Goal: Submit feedback/report problem: Submit feedback/report problem

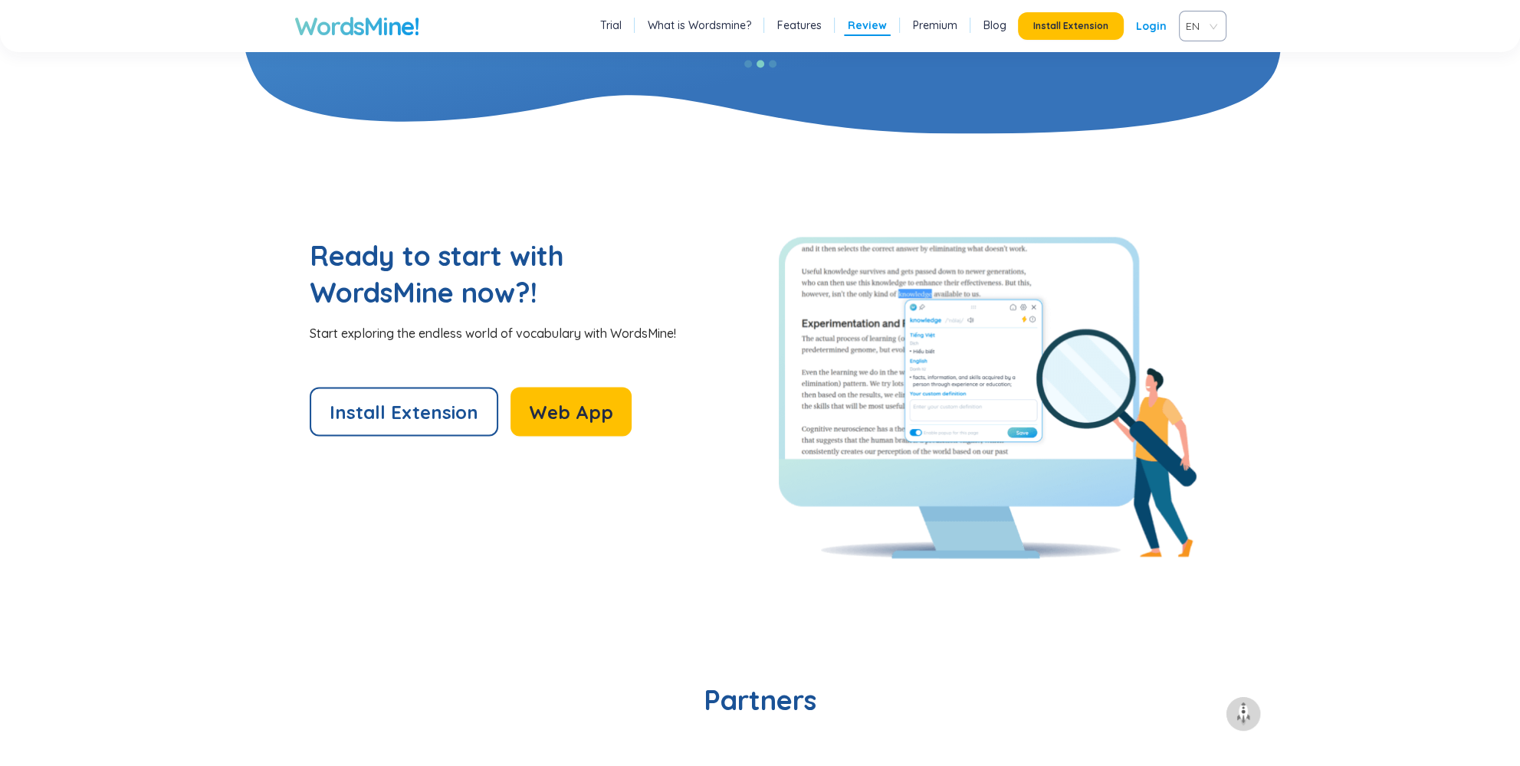
scroll to position [3636, 0]
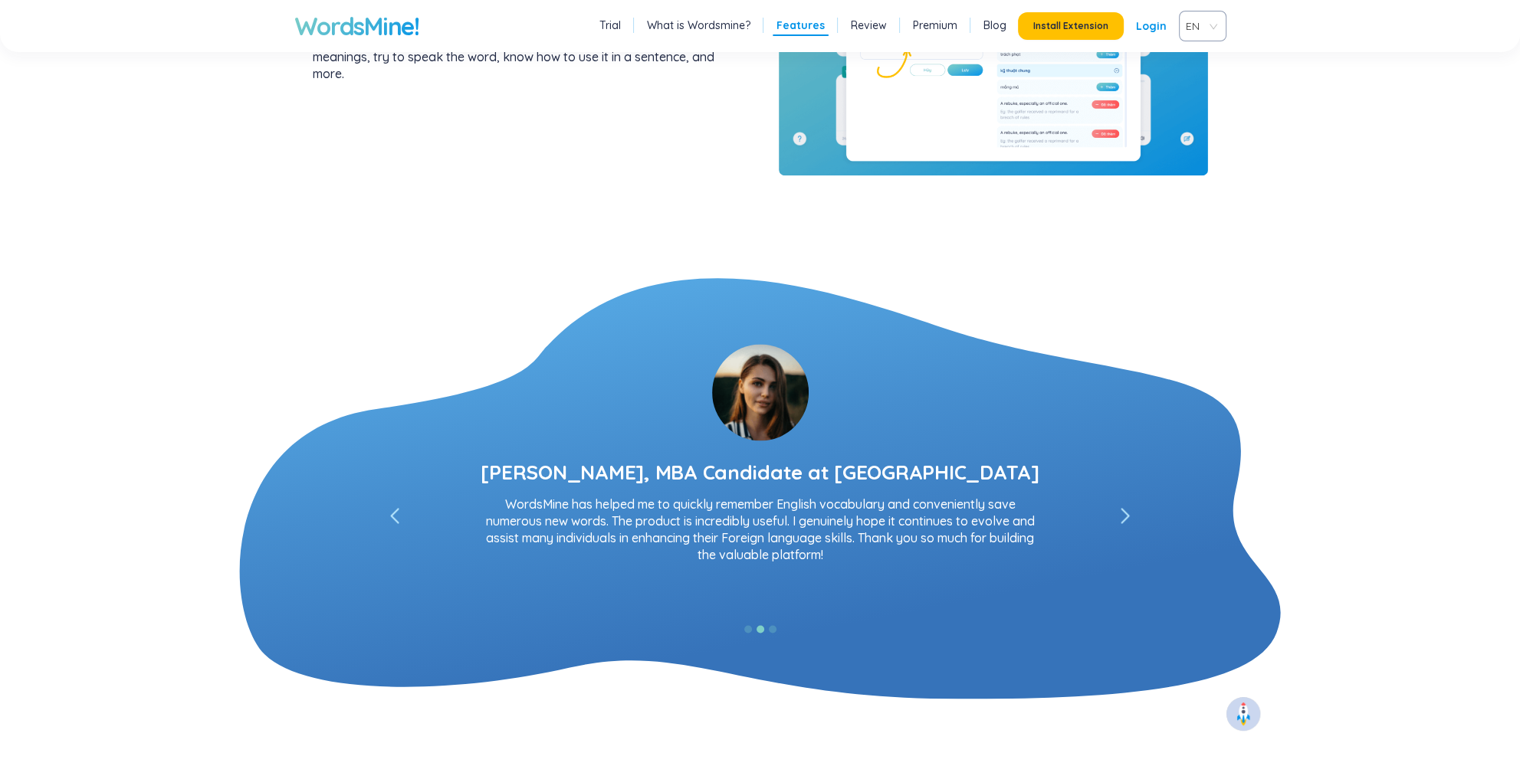
click at [1246, 719] on img at bounding box center [1243, 714] width 25 height 25
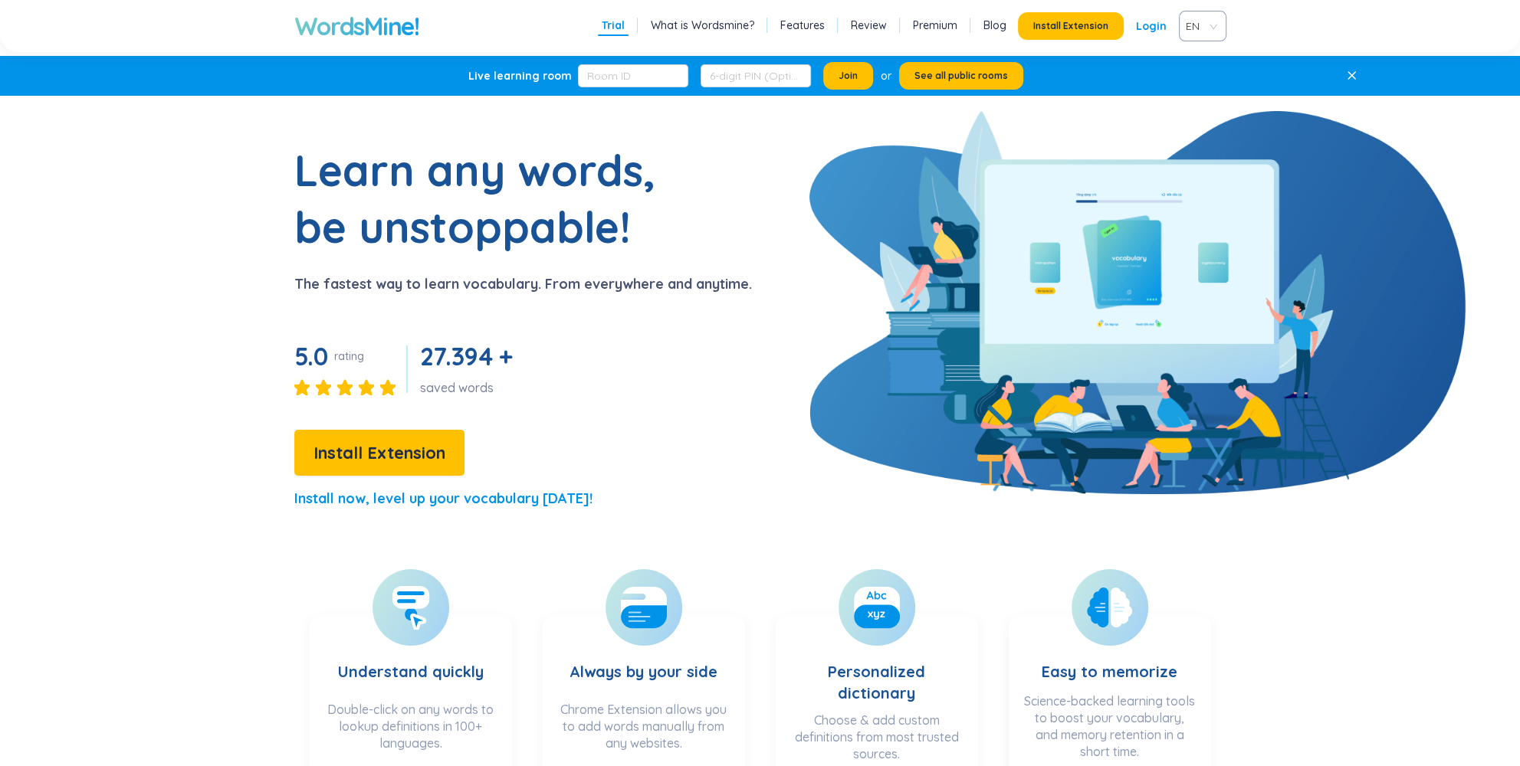
scroll to position [0, 0]
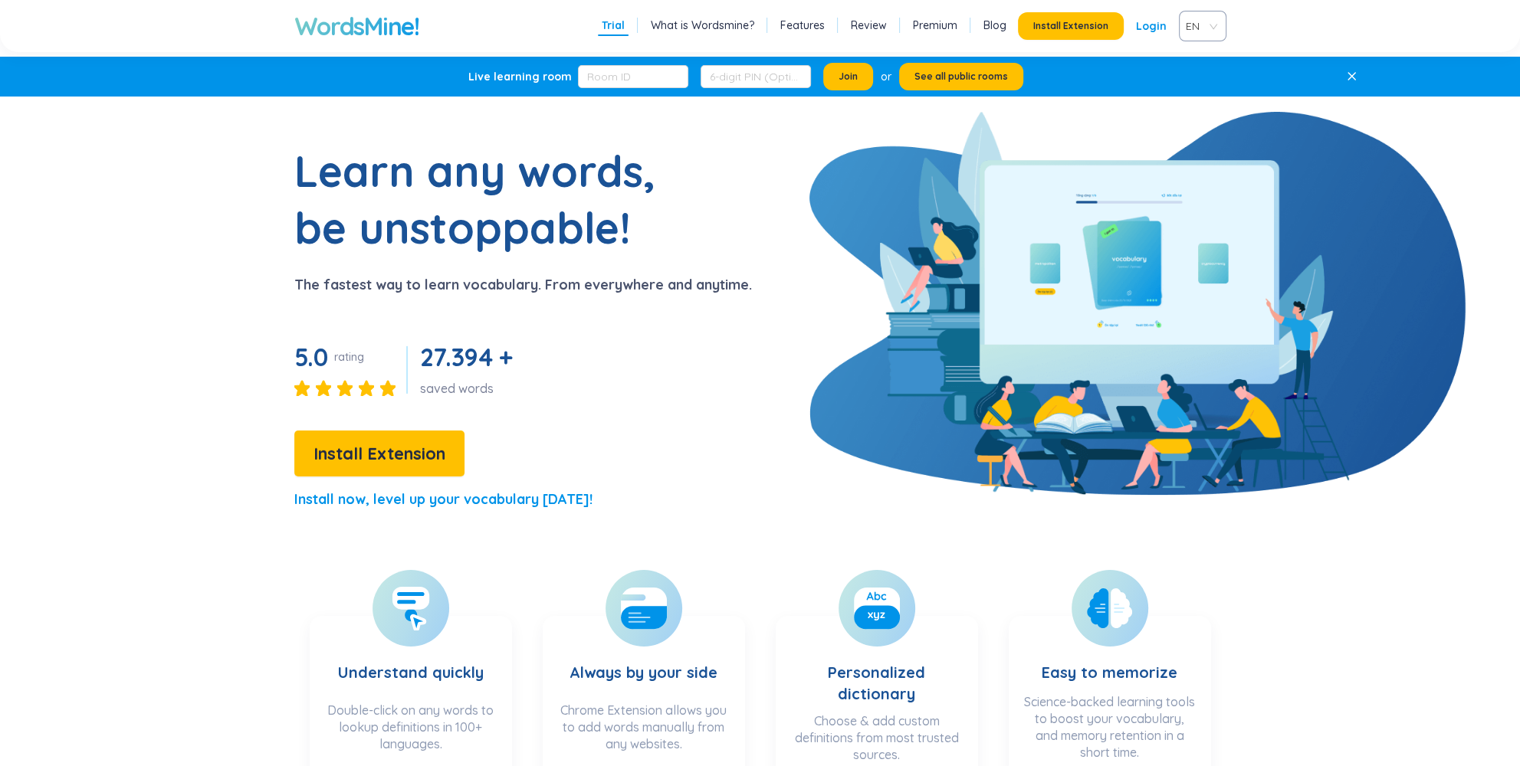
click at [704, 25] on link "What is Wordsmine?" at bounding box center [702, 25] width 103 height 15
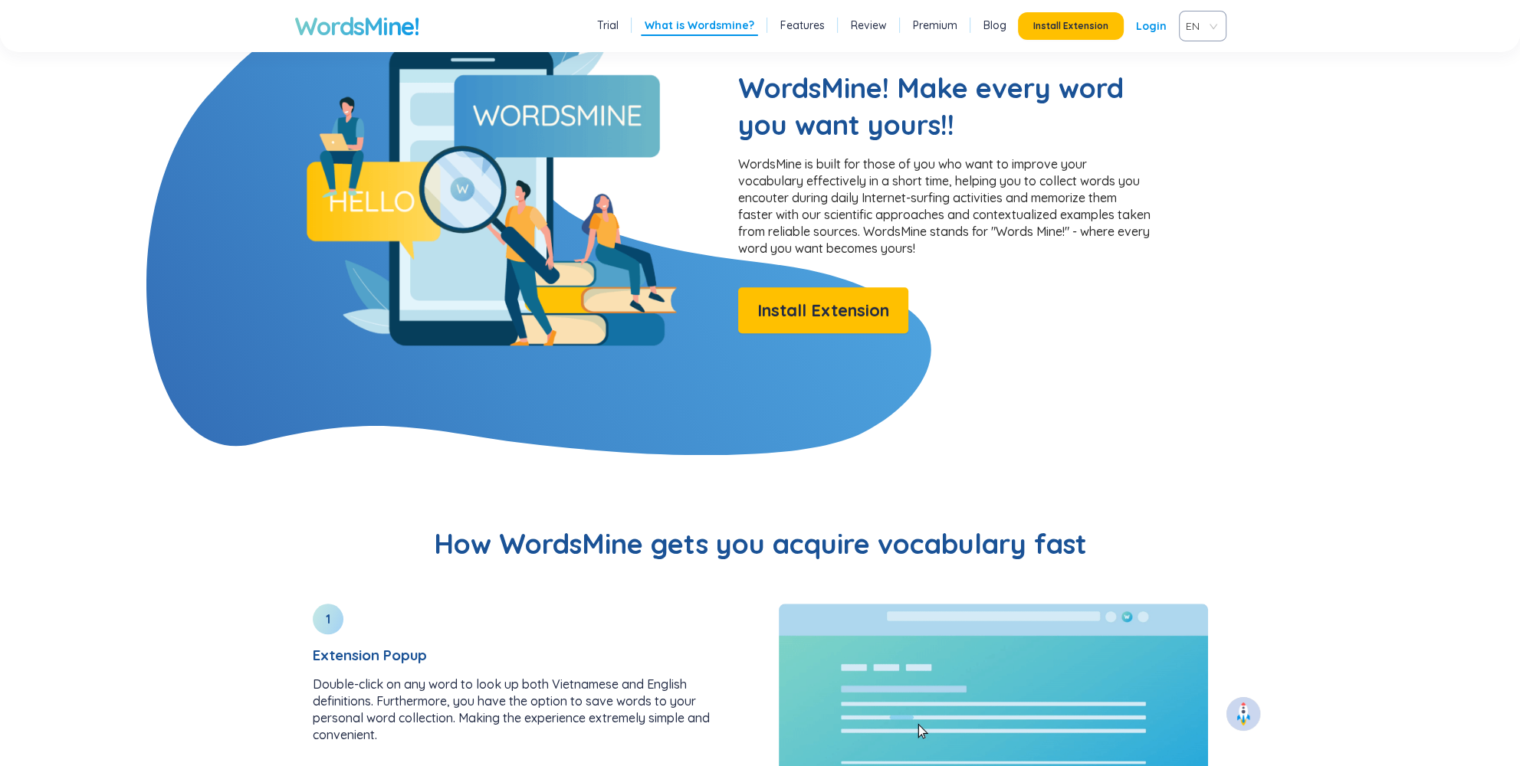
scroll to position [1242, 0]
click at [796, 24] on link "Features" at bounding box center [802, 25] width 44 height 15
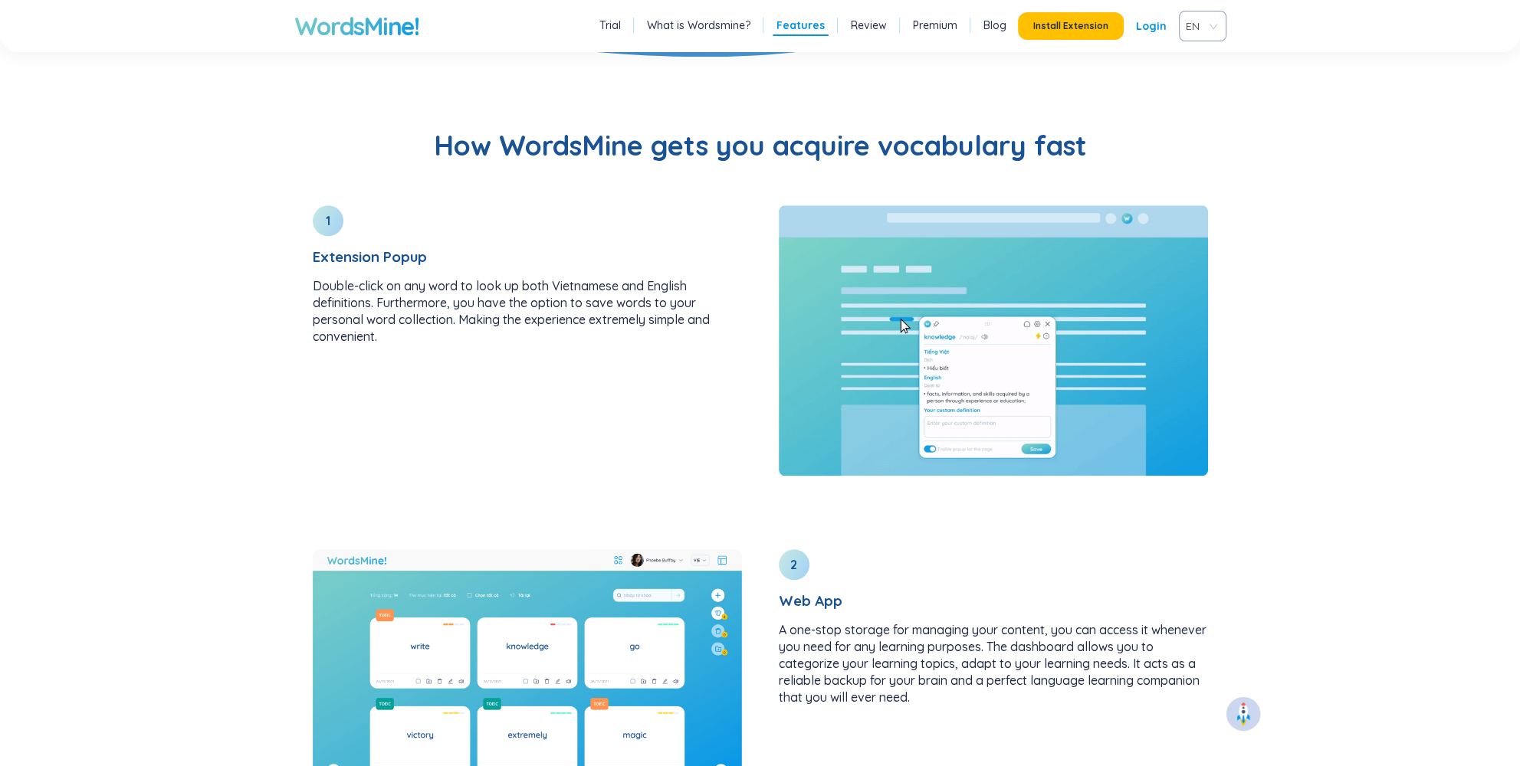
click at [861, 25] on link "Review" at bounding box center [869, 25] width 36 height 15
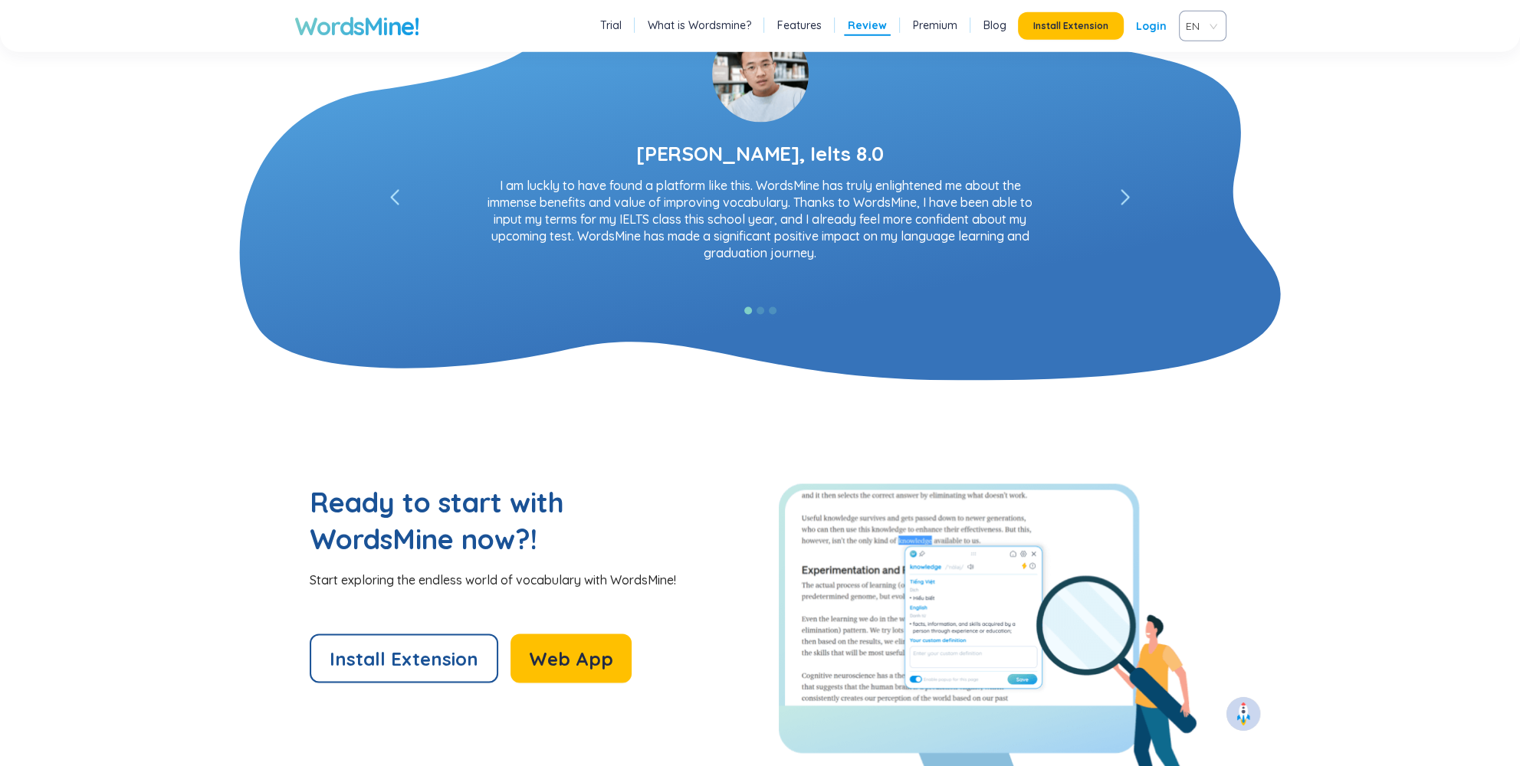
click at [936, 25] on link "Premium" at bounding box center [935, 25] width 44 height 15
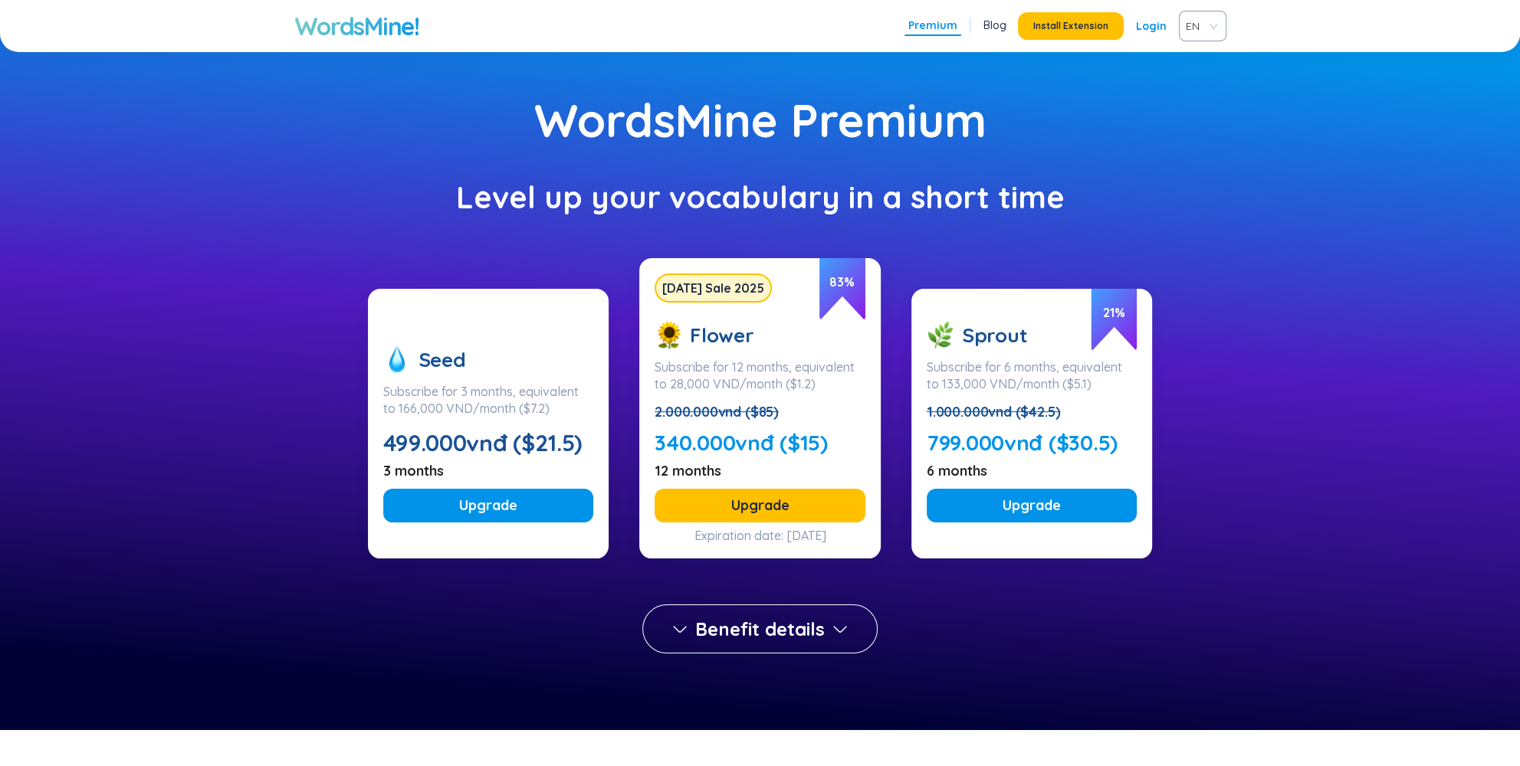
scroll to position [2, 0]
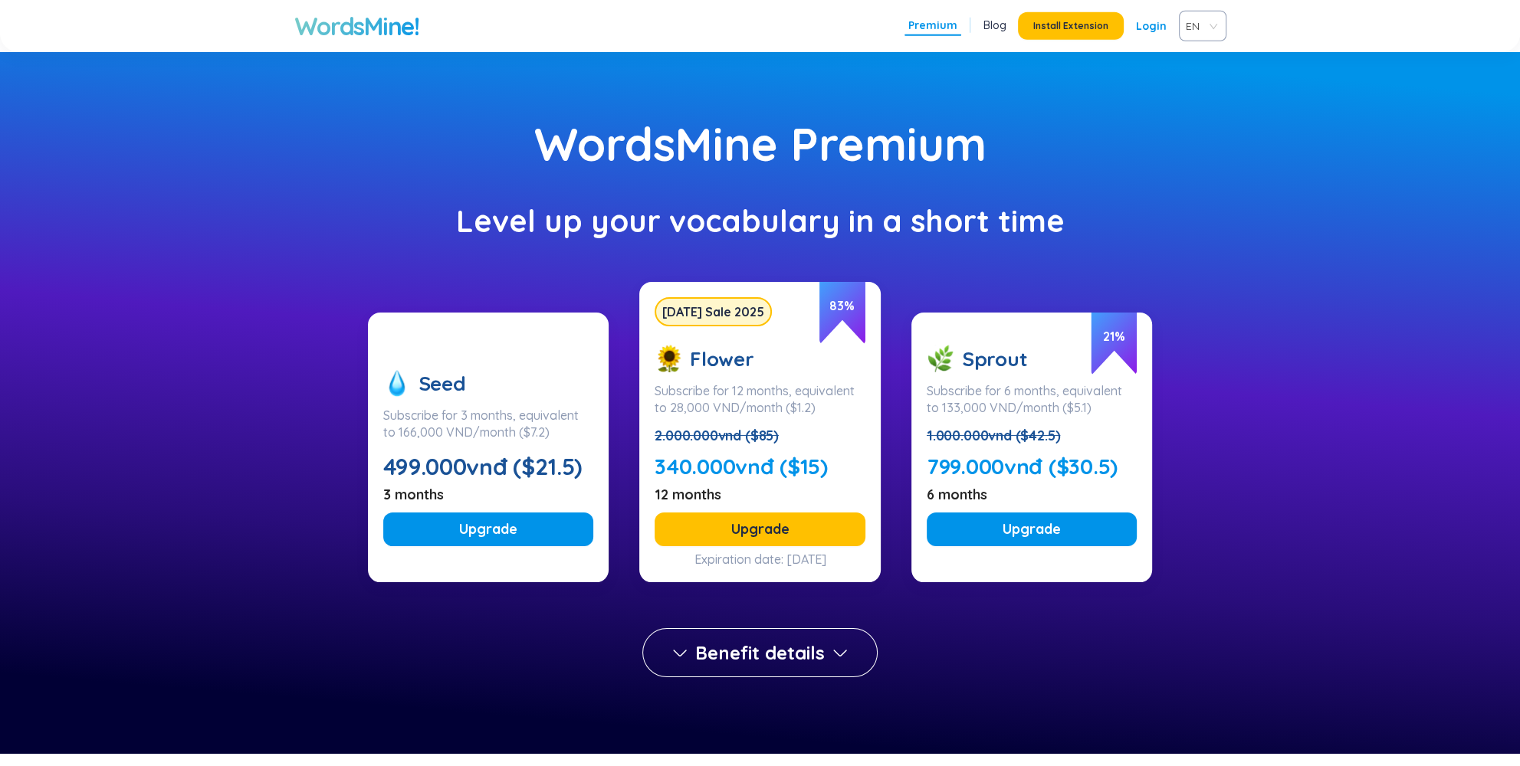
click at [1001, 29] on link "Blog" at bounding box center [994, 25] width 23 height 15
click at [372, 23] on h1 "WordsMine!" at bounding box center [356, 26] width 125 height 31
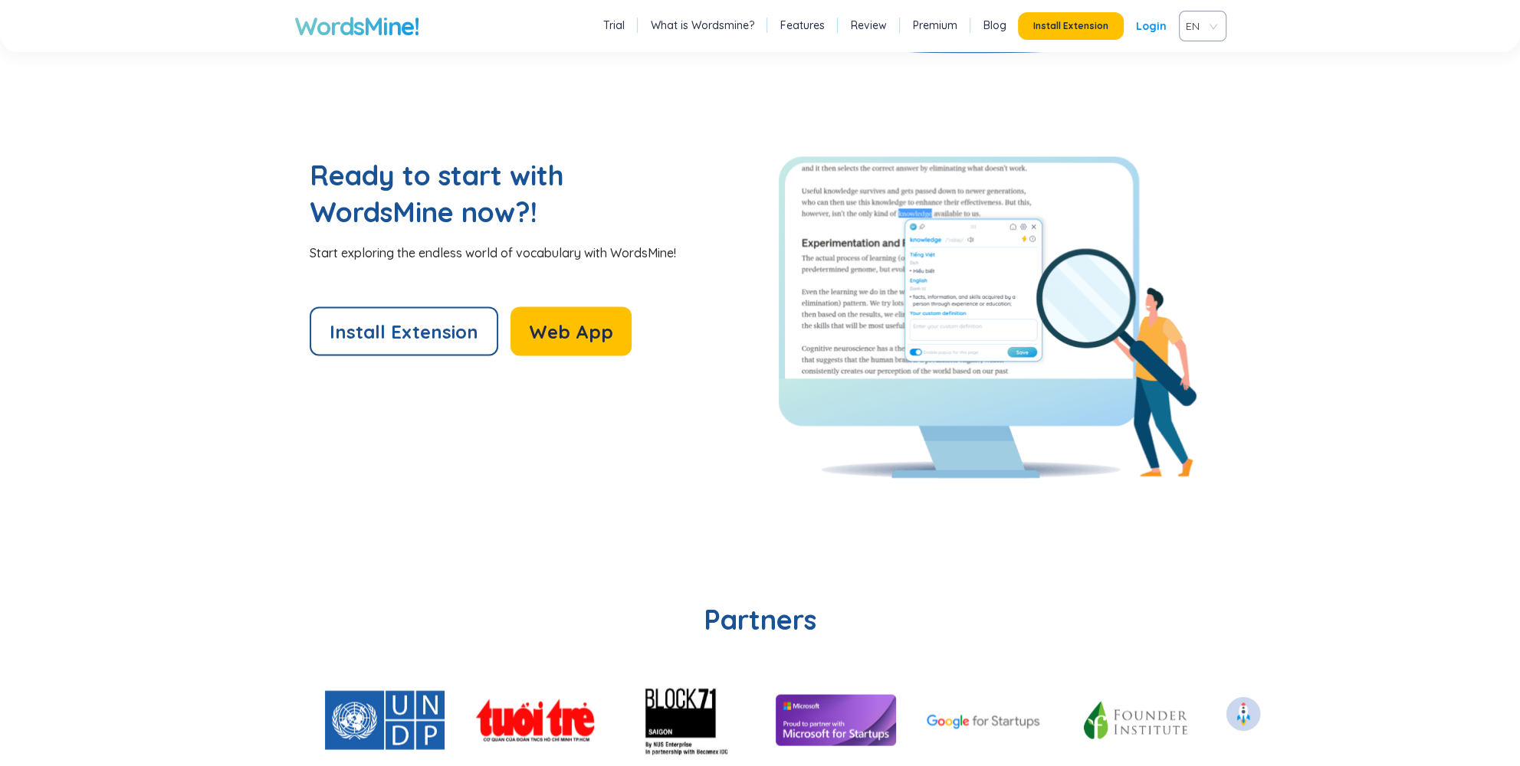
scroll to position [3636, 0]
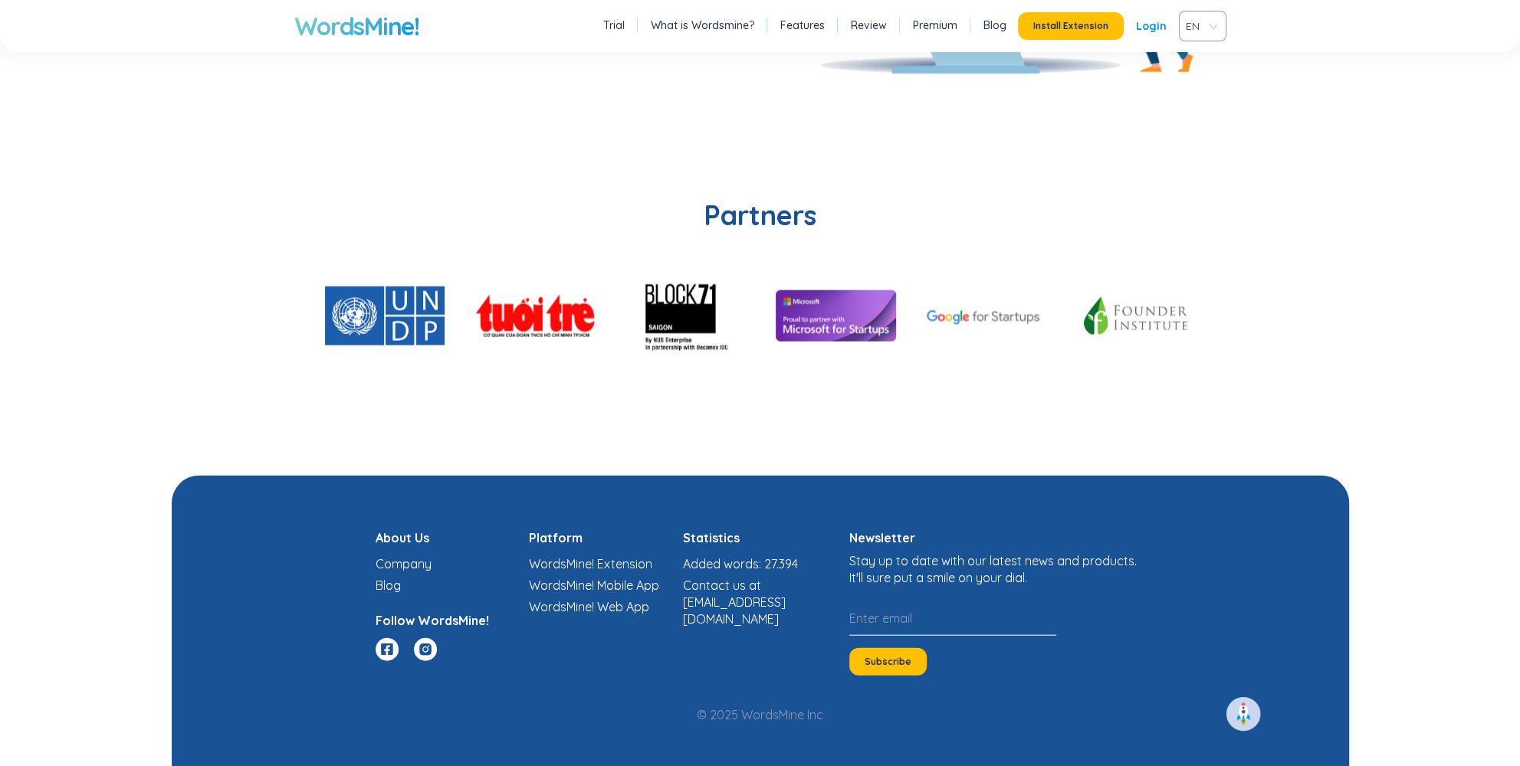
click at [894, 615] on input "email" at bounding box center [952, 619] width 207 height 34
paste input "ĐỊT MẸ WEBSITE NHƯ LỒN. CÚT [PERSON_NAME] NWS2025 NGAY. HOẶC [PERSON_NAME][MEDI…"
type input "ĐỊT MẸ WEBSITE NHƯ LỒN. CÚT [PERSON_NAME] NWS2025 NGAY. HOẶC [PERSON_NAME][MEDI…"
click at [894, 661] on span "Subscribe" at bounding box center [888, 662] width 47 height 12
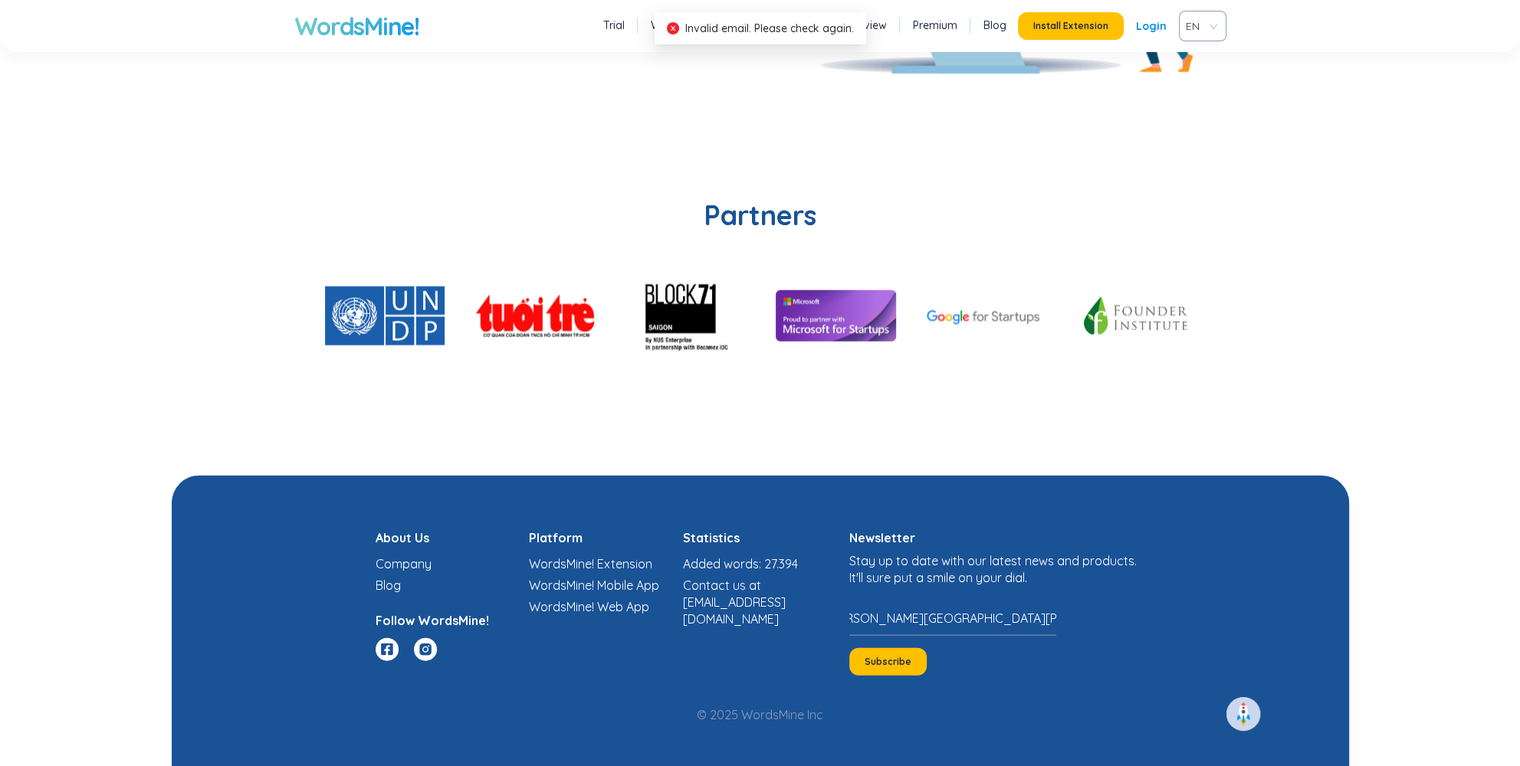
click at [400, 568] on link "Company" at bounding box center [404, 563] width 56 height 15
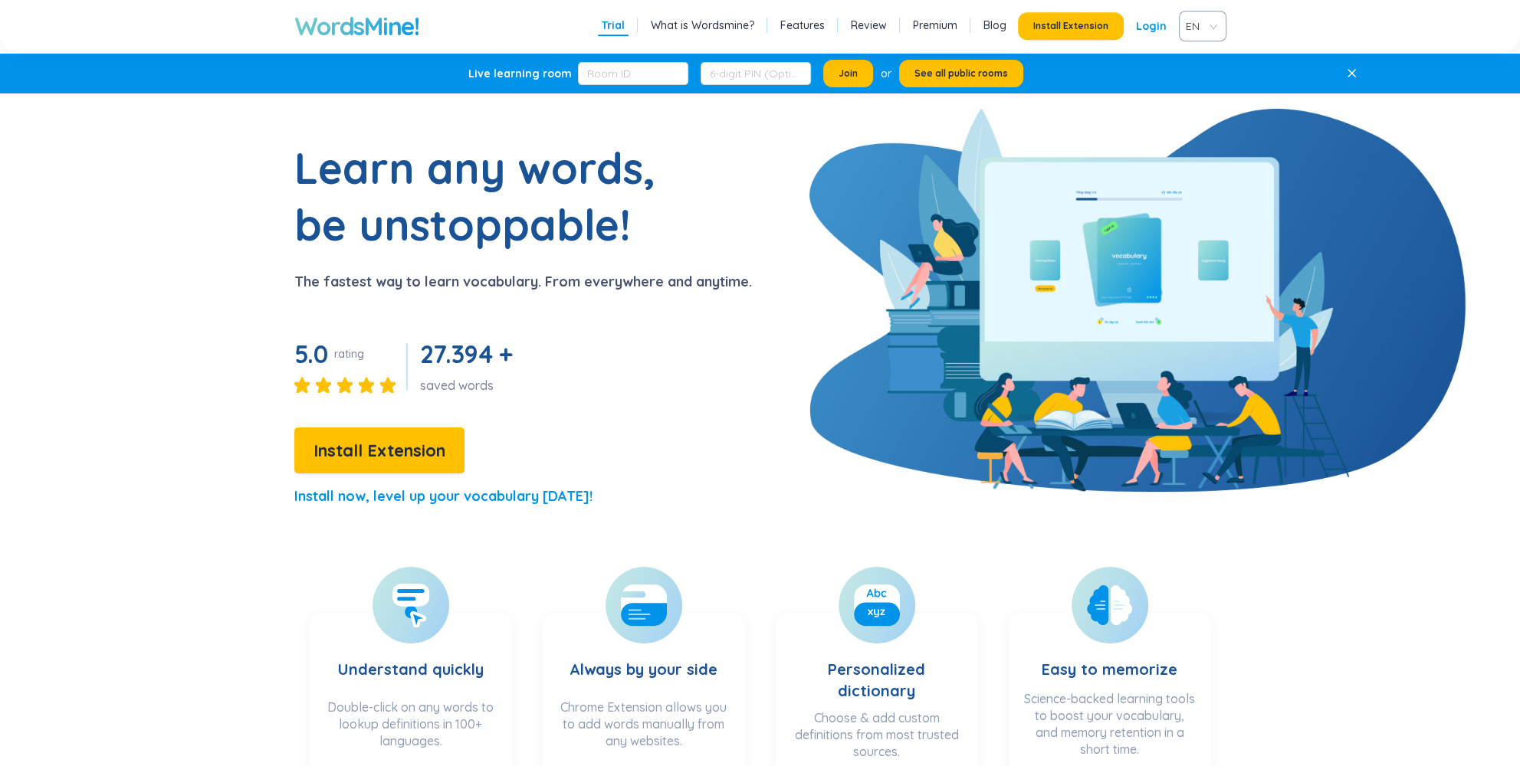
scroll to position [0, 0]
